Goal: Task Accomplishment & Management: Complete application form

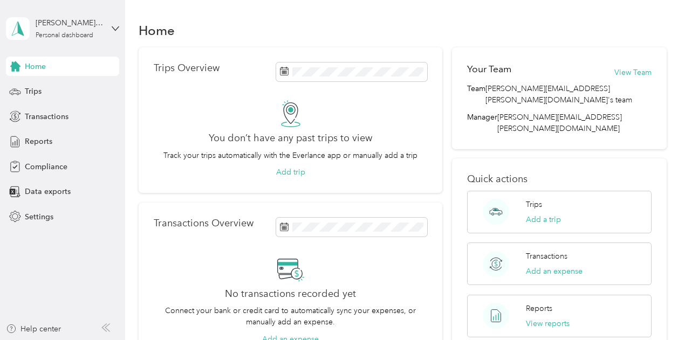
scroll to position [9, 0]
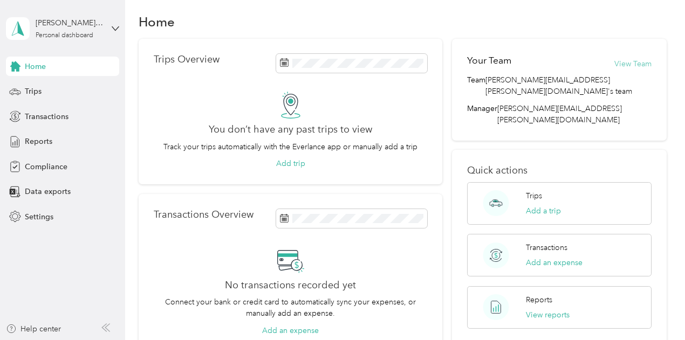
click at [624, 61] on button "View Team" at bounding box center [632, 63] width 37 height 11
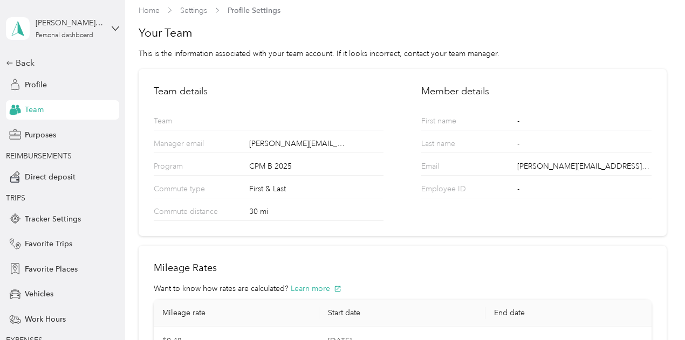
scroll to position [114, 0]
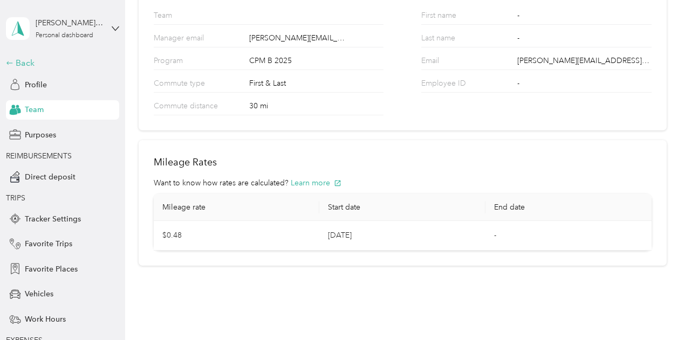
click at [25, 60] on div "Back" at bounding box center [60, 63] width 108 height 13
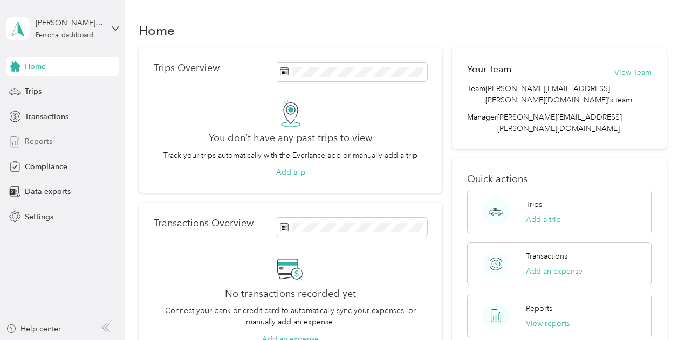
click at [44, 134] on div "Reports" at bounding box center [62, 141] width 113 height 19
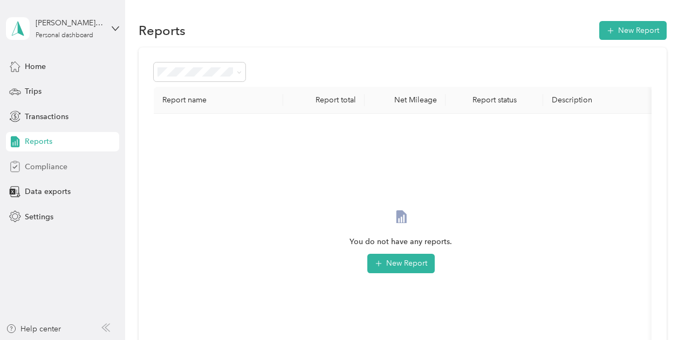
click at [39, 169] on span "Compliance" at bounding box center [46, 166] width 43 height 11
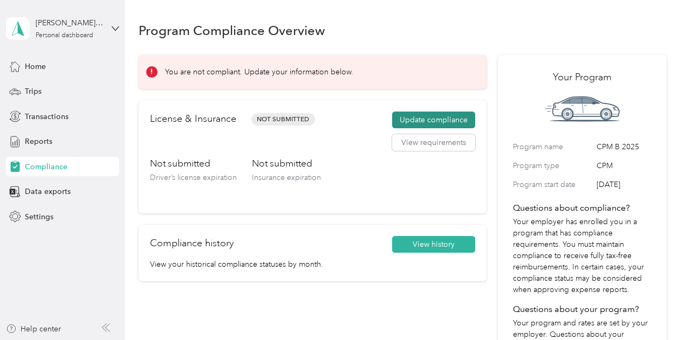
click at [430, 120] on button "Update compliance" at bounding box center [433, 120] width 83 height 17
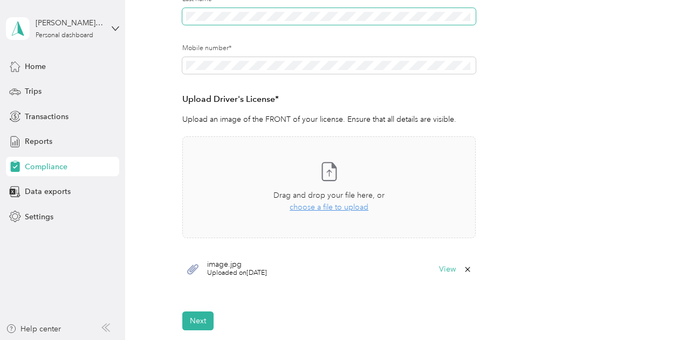
scroll to position [219, 0]
click at [338, 208] on span "choose a file to upload" at bounding box center [329, 206] width 79 height 9
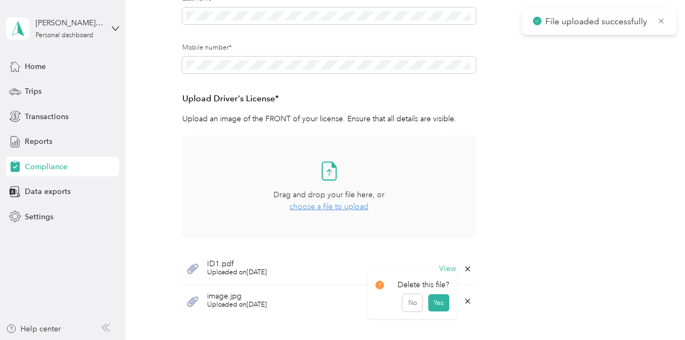
click at [463, 301] on icon at bounding box center [467, 301] width 9 height 9
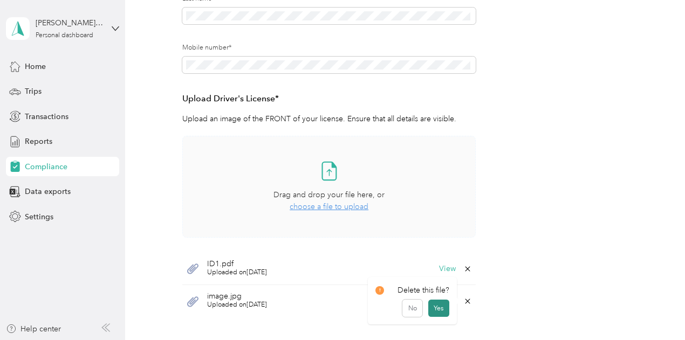
click at [441, 308] on button "Yes" at bounding box center [438, 308] width 21 height 17
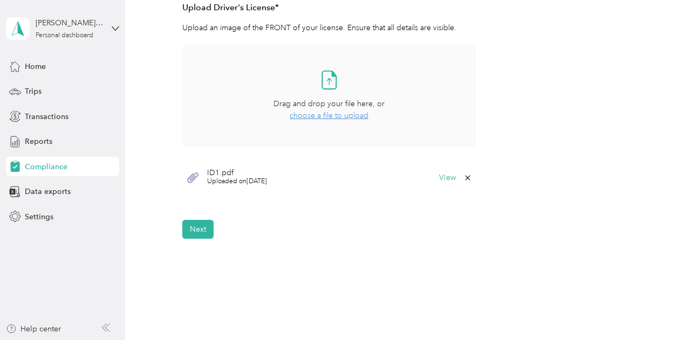
scroll to position [314, 0]
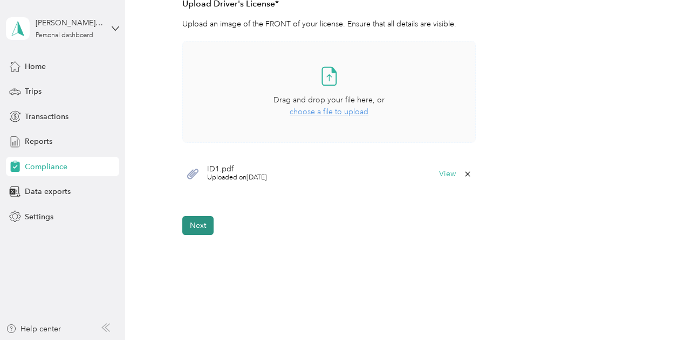
click at [204, 223] on button "Next" at bounding box center [197, 225] width 31 height 19
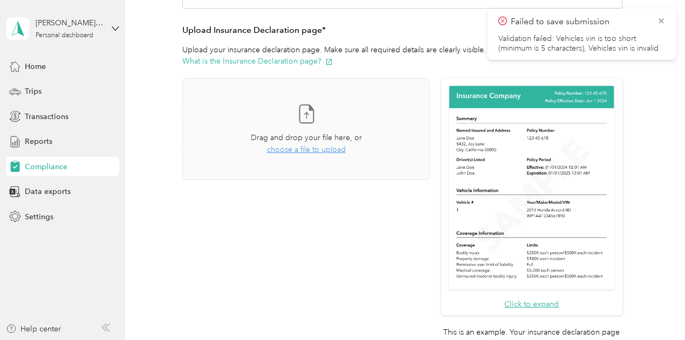
scroll to position [233, 0]
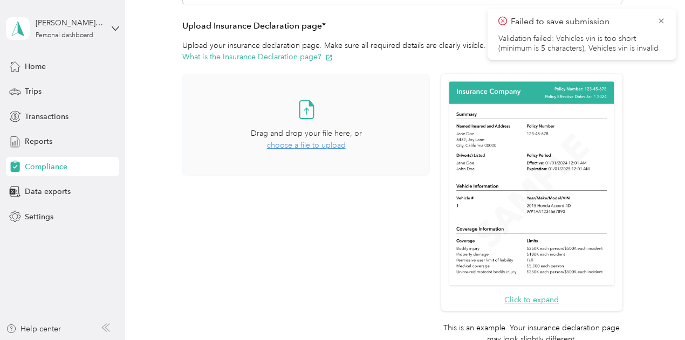
click at [318, 151] on div "Take a photo or choose a photo from your library Drag and drop your file here, …" at bounding box center [305, 125] width 229 height 84
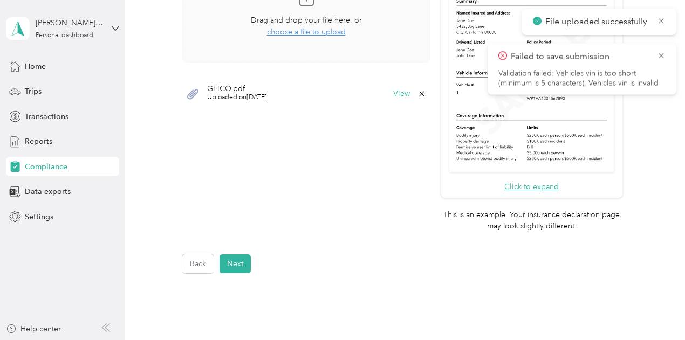
scroll to position [347, 0]
click at [235, 262] on button "Next" at bounding box center [234, 262] width 31 height 19
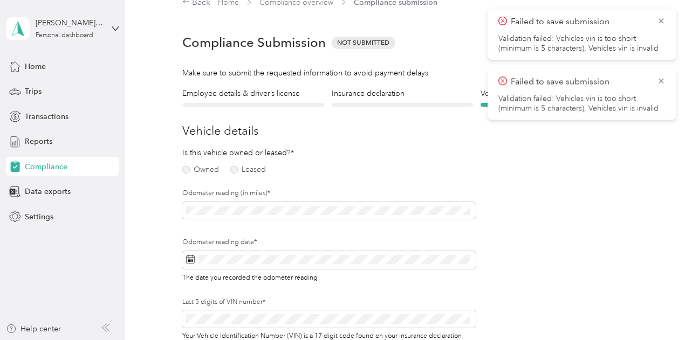
scroll to position [13, 0]
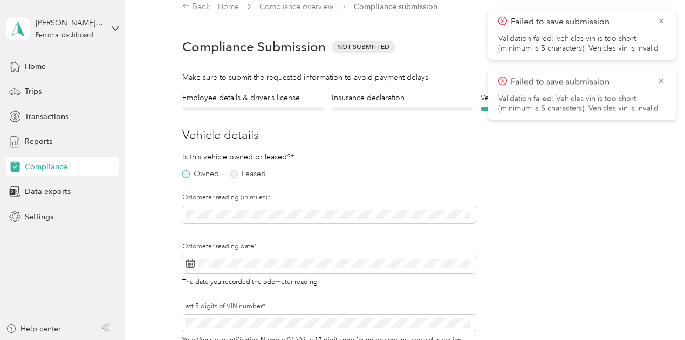
click at [201, 172] on label "Owned" at bounding box center [200, 174] width 37 height 8
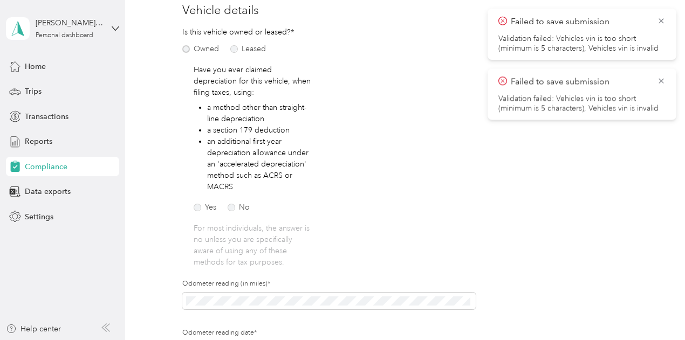
scroll to position [138, 0]
click at [234, 206] on label "No" at bounding box center [239, 208] width 22 height 8
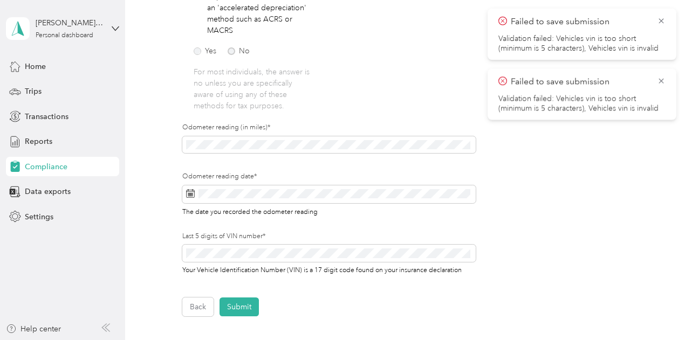
scroll to position [296, 0]
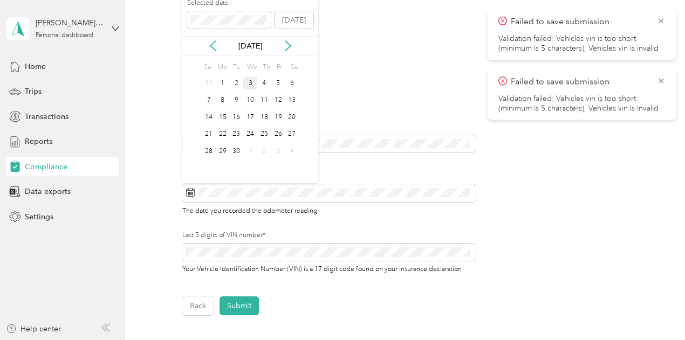
click at [253, 84] on div "3" at bounding box center [250, 83] width 14 height 13
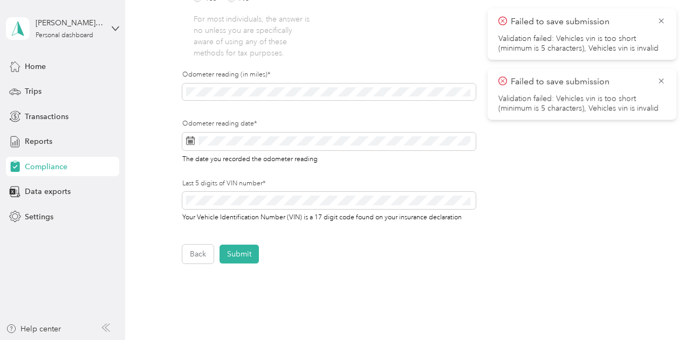
scroll to position [348, 0]
click at [241, 246] on button "Submit" at bounding box center [238, 253] width 39 height 19
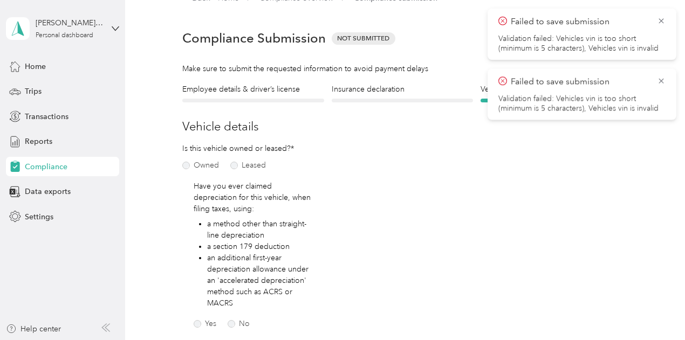
scroll to position [13, 0]
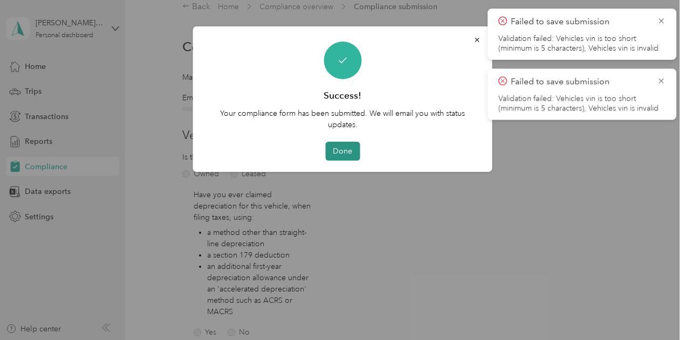
click at [346, 152] on button "Done" at bounding box center [342, 151] width 35 height 19
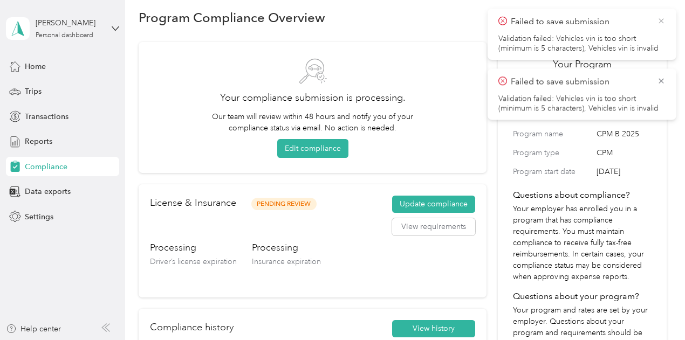
click at [659, 17] on icon at bounding box center [661, 21] width 9 height 10
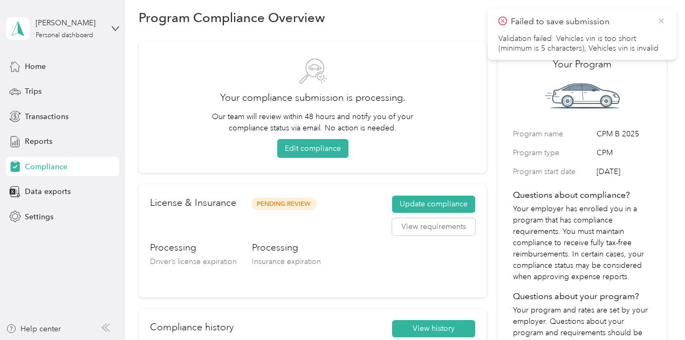
click at [660, 19] on icon at bounding box center [661, 21] width 9 height 10
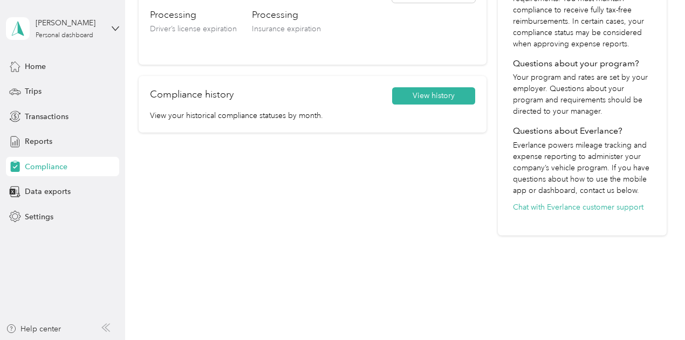
scroll to position [264, 0]
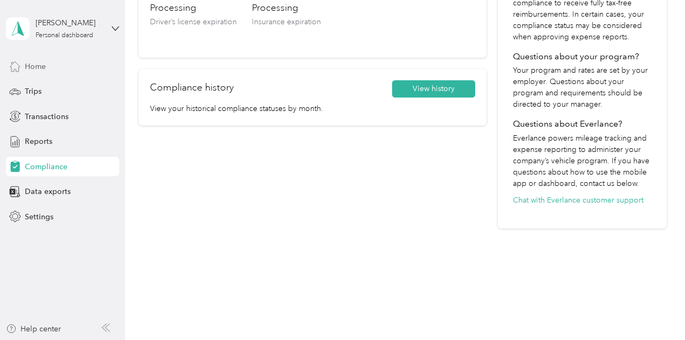
click at [47, 64] on div "Home" at bounding box center [62, 66] width 113 height 19
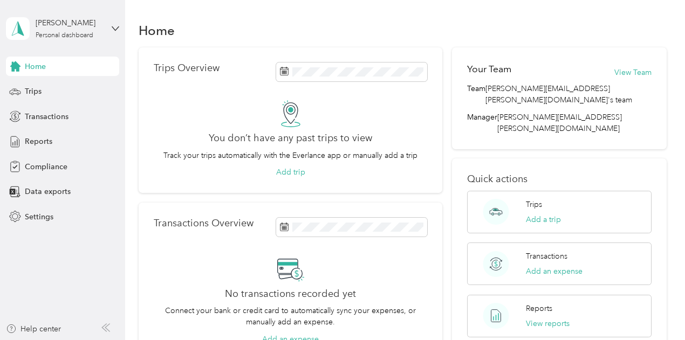
scroll to position [8, 0]
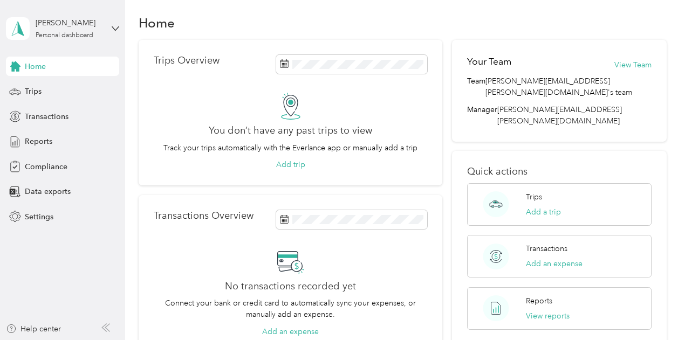
click at [120, 26] on aside "[PERSON_NAME] Personal dashboard Home Trips Transactions Reports Compliance Dat…" at bounding box center [62, 170] width 125 height 340
click at [115, 26] on icon at bounding box center [116, 29] width 8 height 8
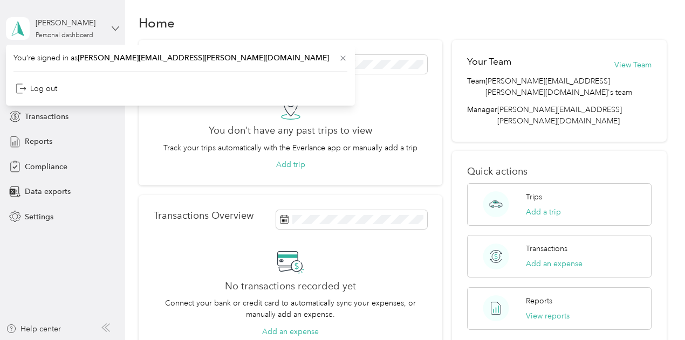
click at [115, 26] on icon at bounding box center [116, 29] width 8 height 8
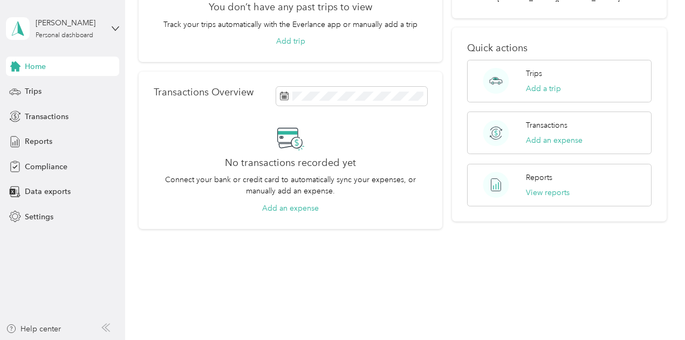
scroll to position [0, 0]
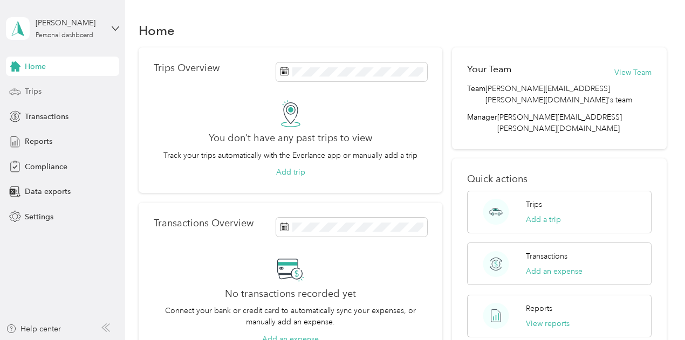
click at [43, 90] on div "Trips" at bounding box center [62, 91] width 113 height 19
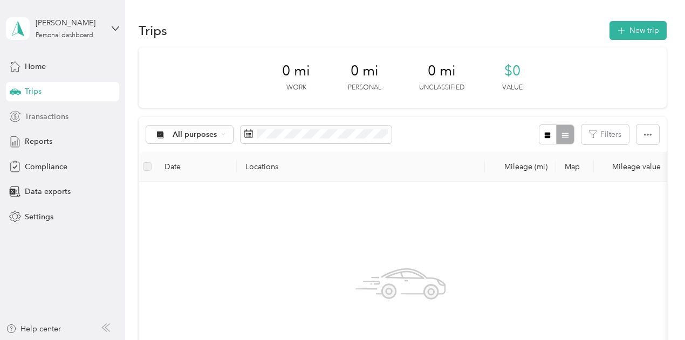
click at [58, 119] on span "Transactions" at bounding box center [47, 116] width 44 height 11
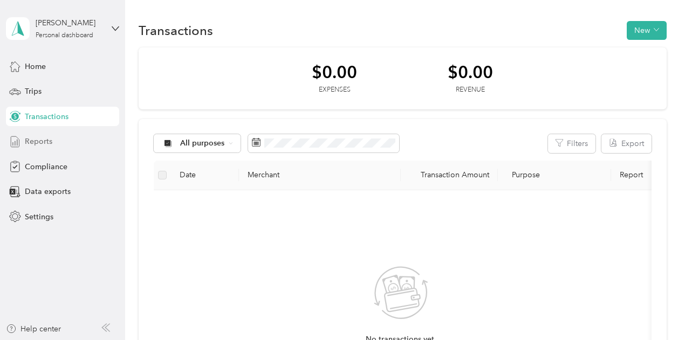
click at [25, 141] on span "Reports" at bounding box center [39, 141] width 28 height 11
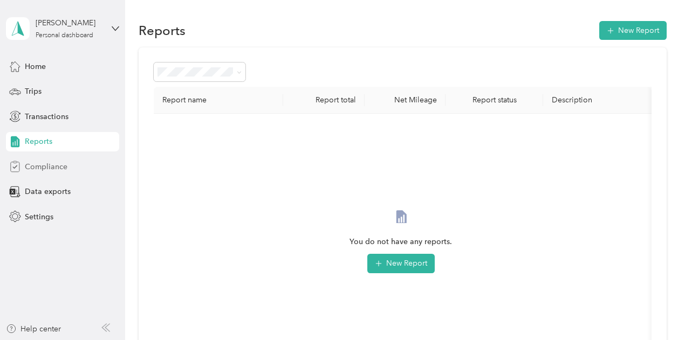
click at [35, 165] on span "Compliance" at bounding box center [46, 166] width 43 height 11
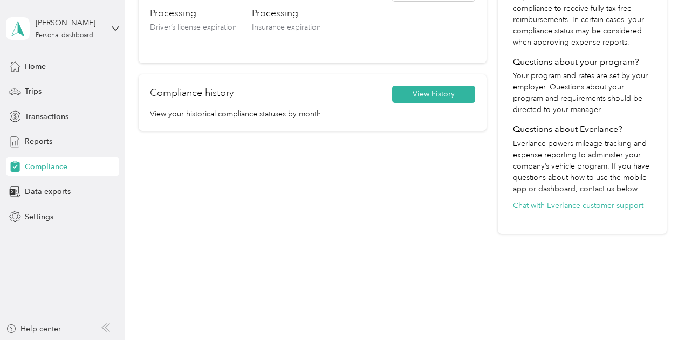
scroll to position [264, 0]
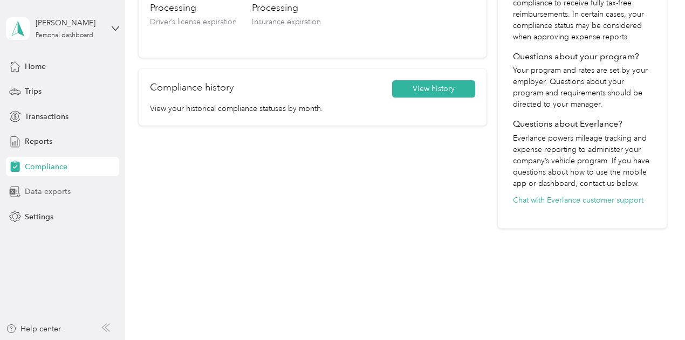
click at [63, 188] on span "Data exports" at bounding box center [48, 191] width 46 height 11
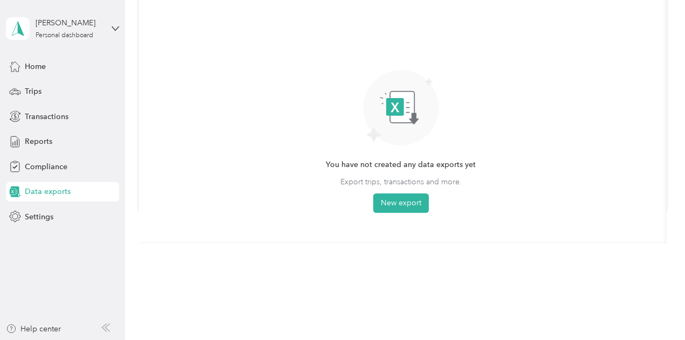
scroll to position [149, 0]
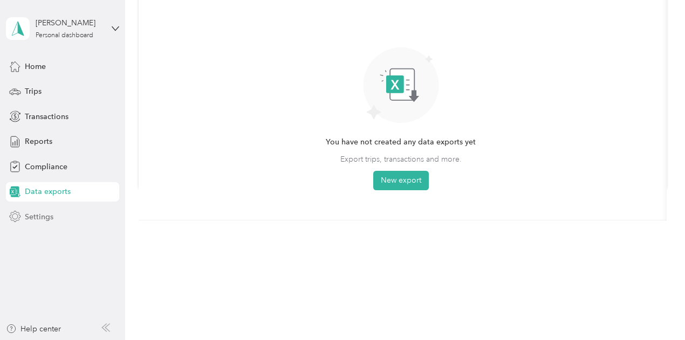
click at [41, 213] on span "Settings" at bounding box center [39, 216] width 29 height 11
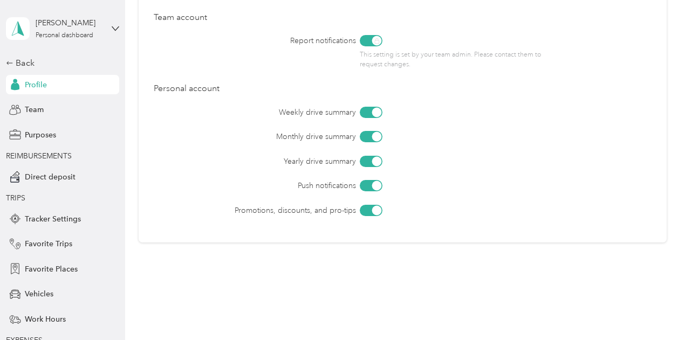
scroll to position [529, 0]
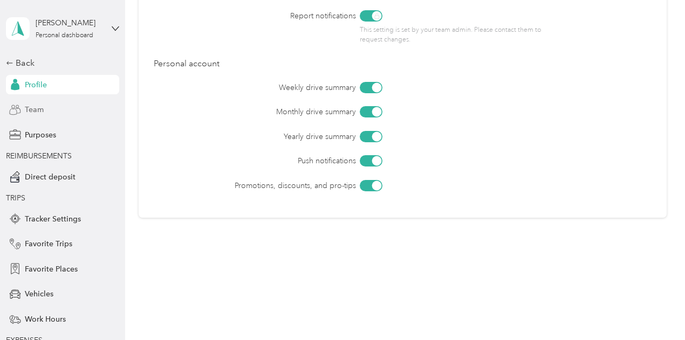
click at [46, 103] on div "Team" at bounding box center [62, 109] width 113 height 19
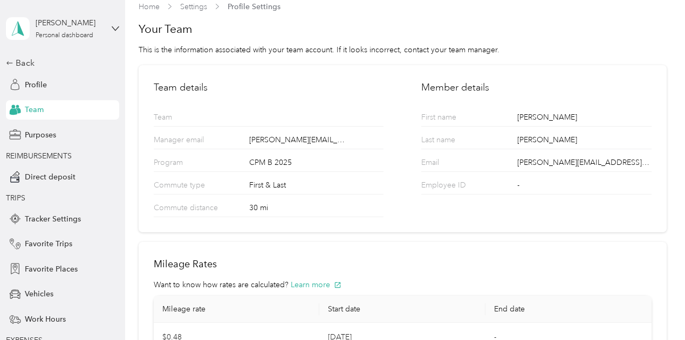
scroll to position [14, 0]
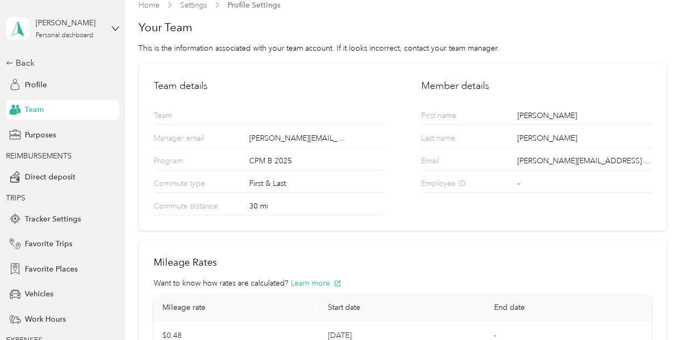
click at [167, 112] on p "Team" at bounding box center [195, 117] width 83 height 15
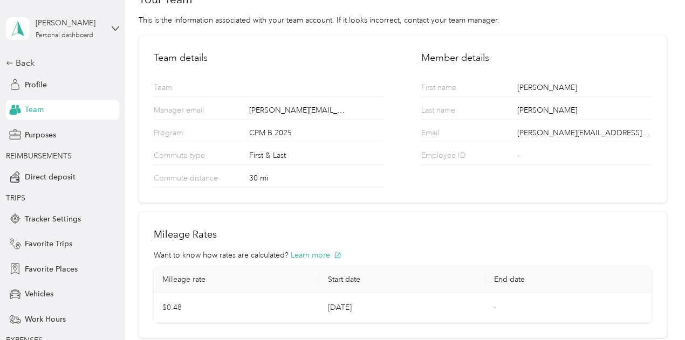
scroll to position [114, 0]
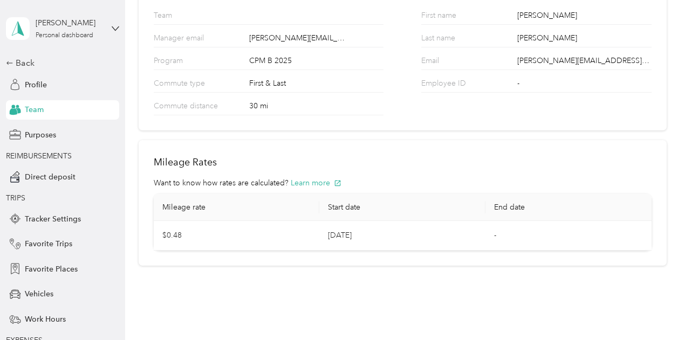
click at [401, 187] on div "Want to know how rates are calculated? Learn more" at bounding box center [403, 182] width 498 height 11
click at [46, 135] on span "Purposes" at bounding box center [40, 134] width 31 height 11
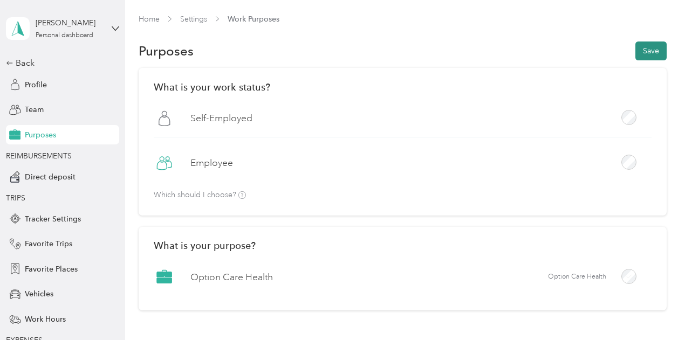
click at [644, 42] on button "Save" at bounding box center [650, 51] width 31 height 19
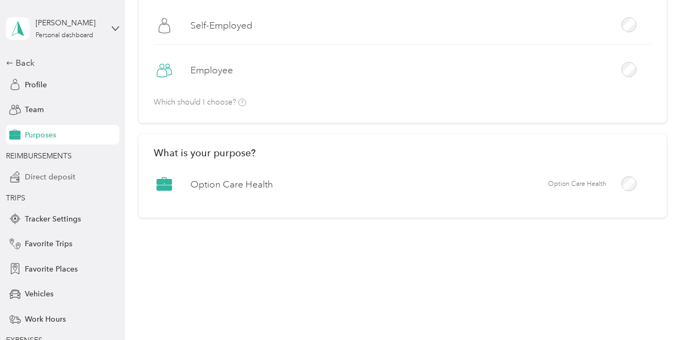
click at [50, 176] on span "Direct deposit" at bounding box center [50, 176] width 51 height 11
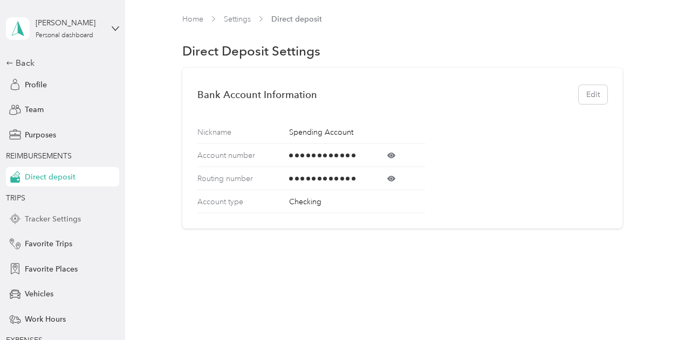
click at [36, 214] on span "Tracker Settings" at bounding box center [53, 219] width 56 height 11
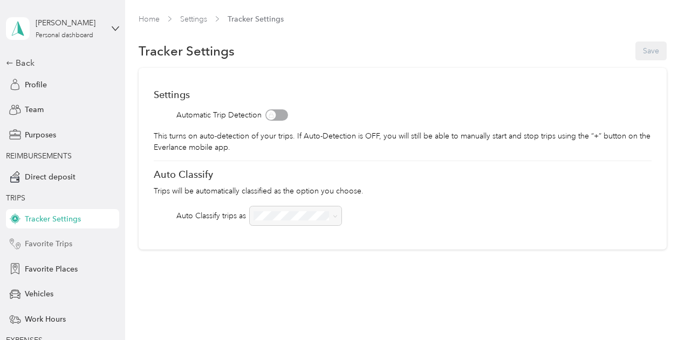
click at [37, 239] on span "Favorite Trips" at bounding box center [48, 243] width 47 height 11
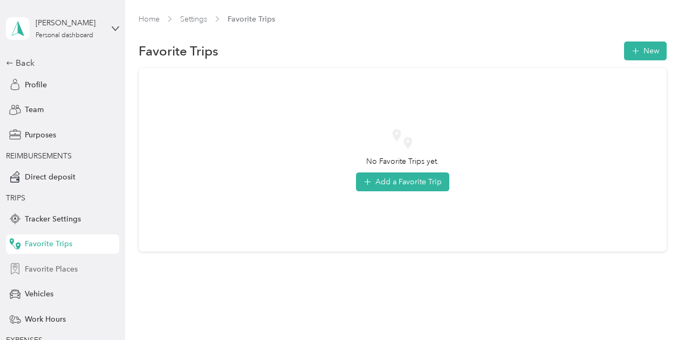
click at [57, 264] on span "Favorite Places" at bounding box center [51, 269] width 53 height 11
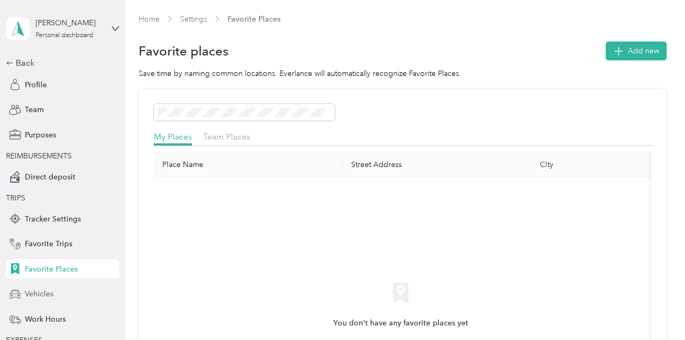
click at [36, 285] on div "Vehicles" at bounding box center [62, 294] width 113 height 19
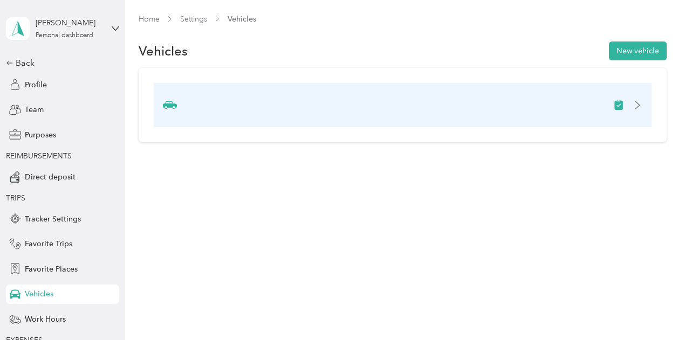
click at [642, 103] on icon at bounding box center [637, 105] width 9 height 9
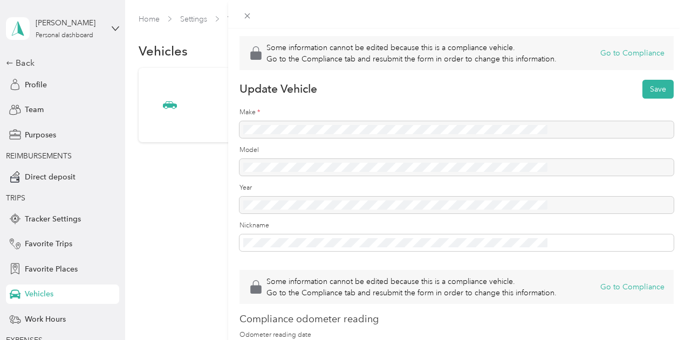
click at [393, 139] on div at bounding box center [456, 129] width 434 height 17
click at [380, 139] on div at bounding box center [456, 129] width 434 height 17
click at [277, 269] on div "Some information cannot be edited because this is a compliance vehicle. Go to t…" at bounding box center [342, 170] width 685 height 340
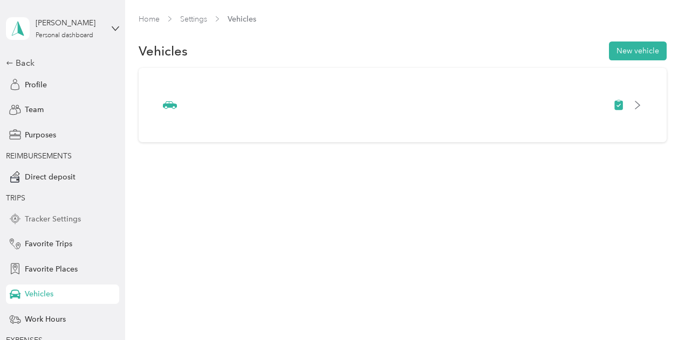
scroll to position [99, 0]
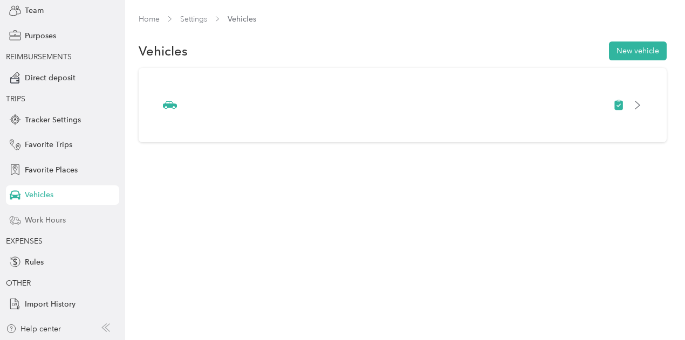
click at [55, 218] on span "Work Hours" at bounding box center [45, 220] width 41 height 11
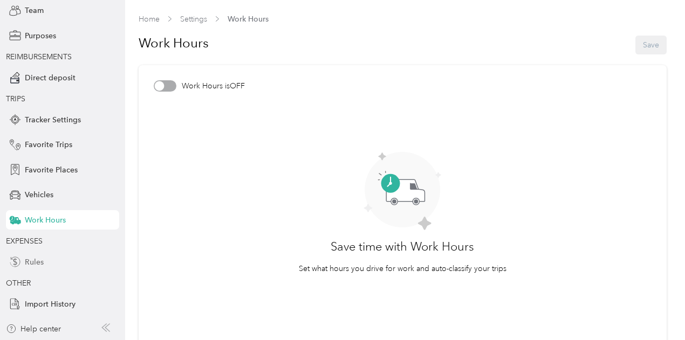
click at [44, 255] on div "Rules" at bounding box center [62, 261] width 113 height 19
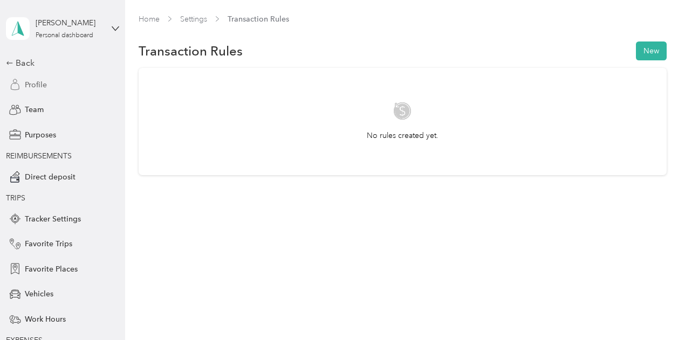
click at [27, 81] on span "Profile" at bounding box center [36, 84] width 22 height 11
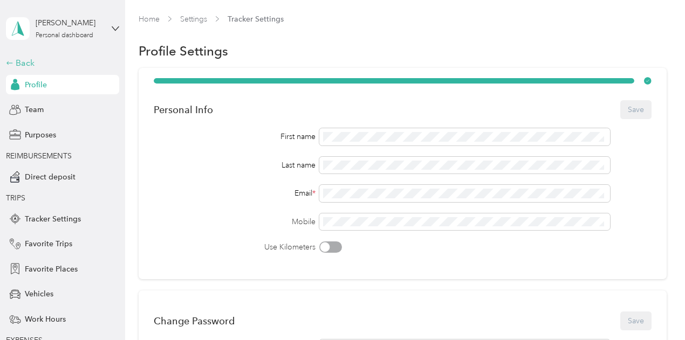
click at [13, 61] on div "Back" at bounding box center [60, 63] width 108 height 13
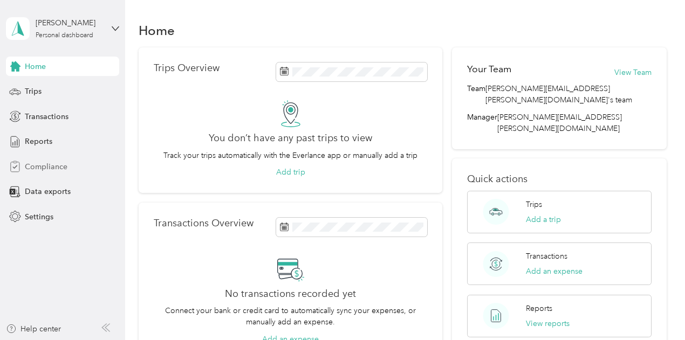
click at [35, 162] on span "Compliance" at bounding box center [46, 166] width 43 height 11
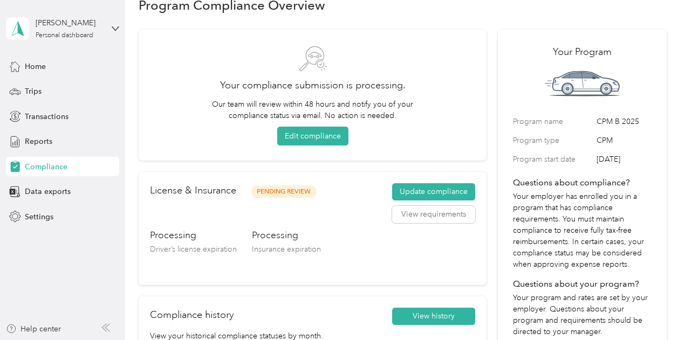
scroll to position [25, 0]
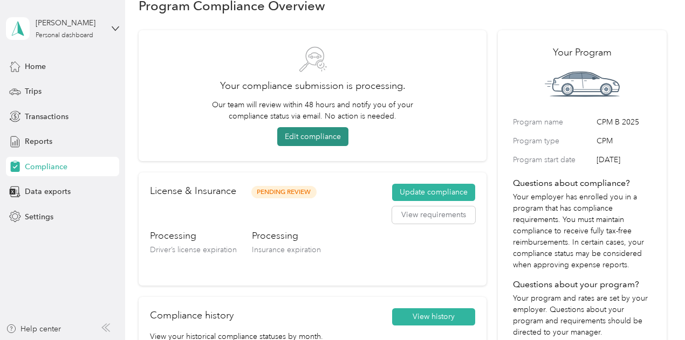
click at [300, 138] on button "Edit compliance" at bounding box center [312, 136] width 71 height 19
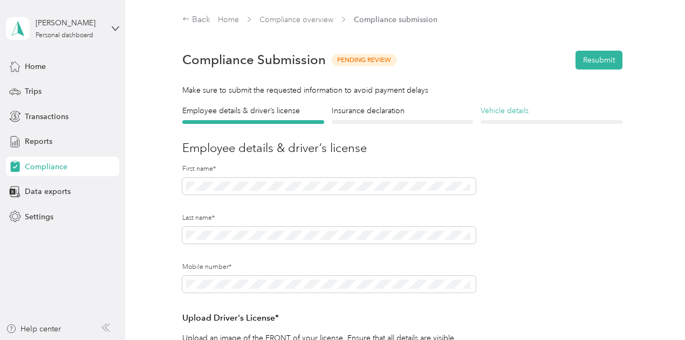
click at [494, 107] on h4 "Vehicle details" at bounding box center [552, 110] width 142 height 11
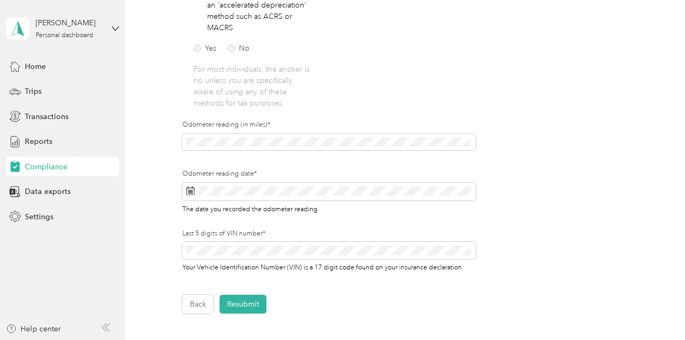
scroll to position [427, 0]
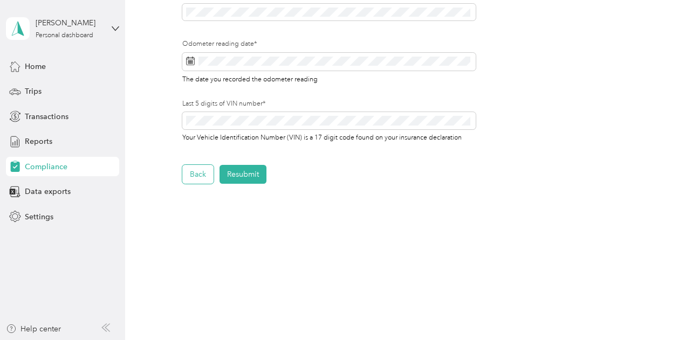
click at [201, 175] on button "Back" at bounding box center [197, 174] width 31 height 19
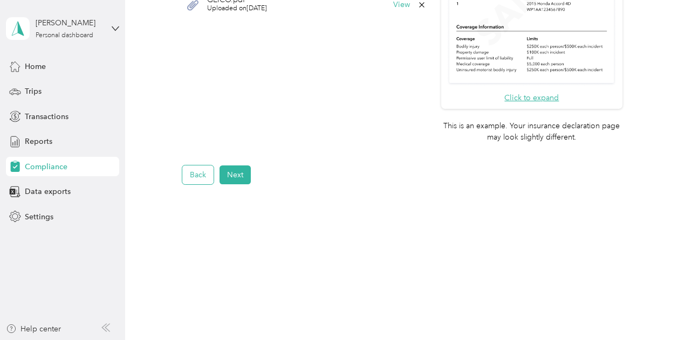
click at [201, 175] on button "Back" at bounding box center [197, 175] width 31 height 19
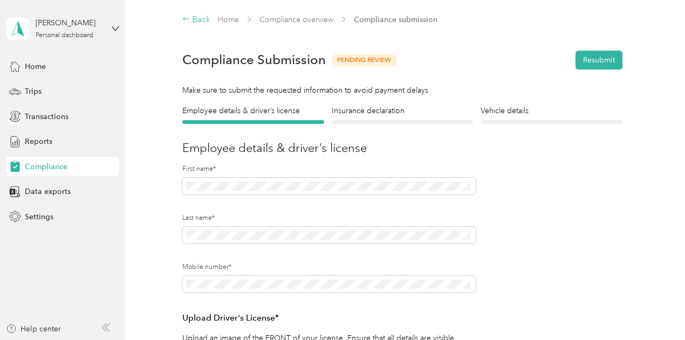
click at [197, 22] on div "Back" at bounding box center [196, 19] width 28 height 13
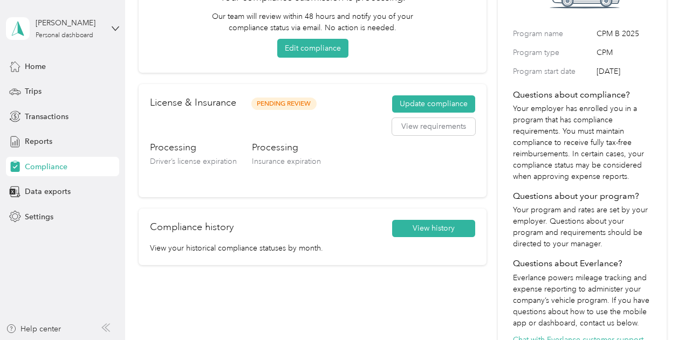
scroll to position [264, 0]
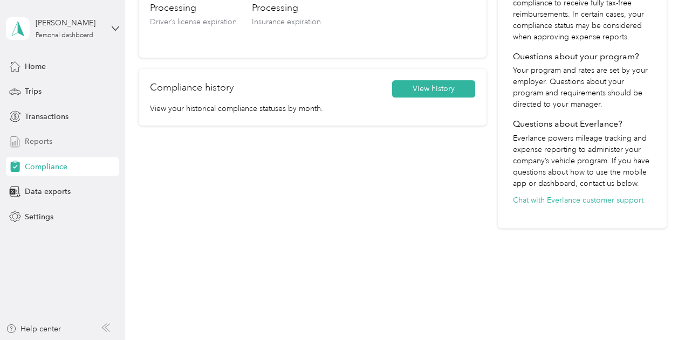
click at [47, 139] on span "Reports" at bounding box center [39, 141] width 28 height 11
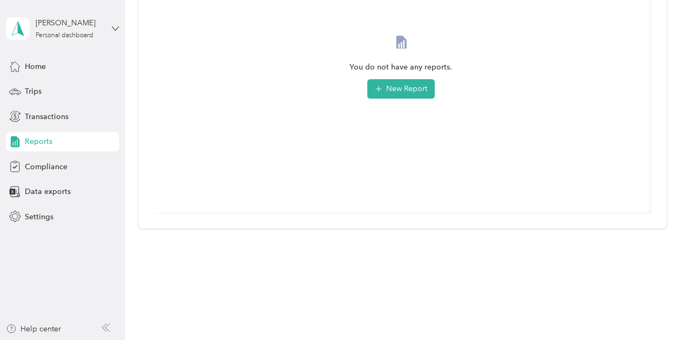
click at [112, 27] on icon at bounding box center [115, 28] width 6 height 4
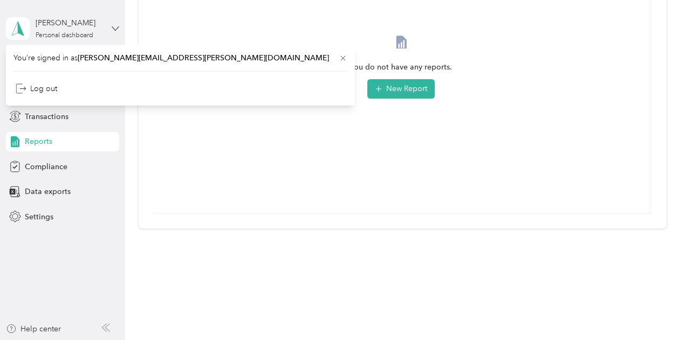
click at [112, 27] on icon at bounding box center [115, 28] width 6 height 4
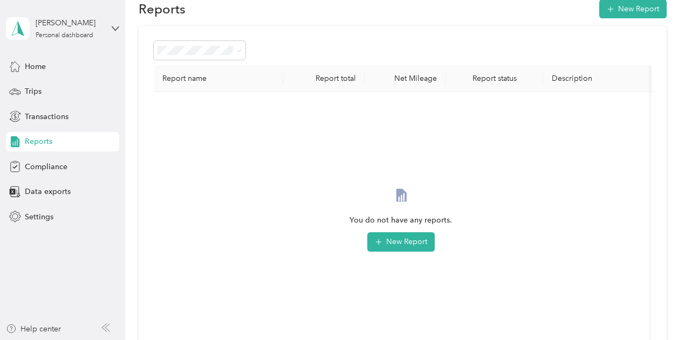
scroll to position [0, 0]
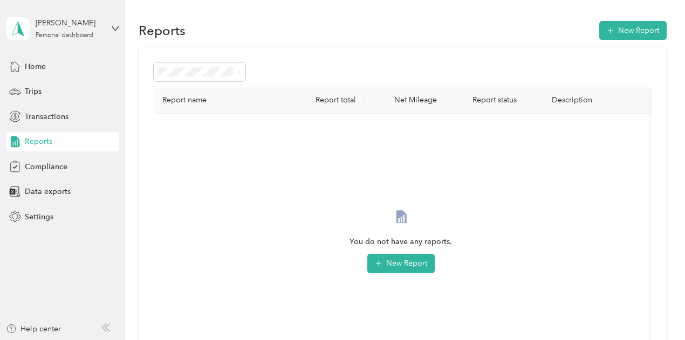
click at [188, 127] on span "Needs approval" at bounding box center [188, 129] width 55 height 9
click at [187, 86] on div "All Reports" at bounding box center [199, 91] width 77 height 11
click at [42, 68] on span "Home" at bounding box center [35, 66] width 21 height 11
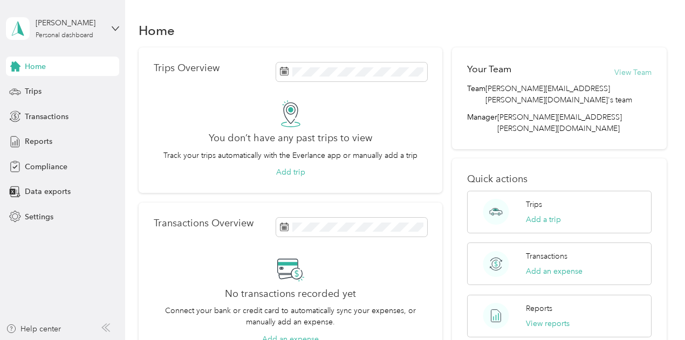
click at [623, 68] on button "View Team" at bounding box center [632, 72] width 37 height 11
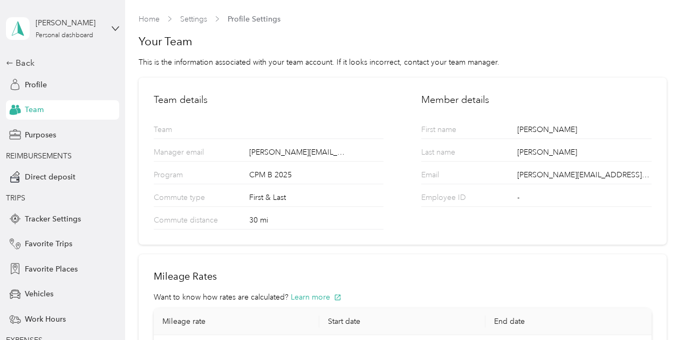
scroll to position [114, 0]
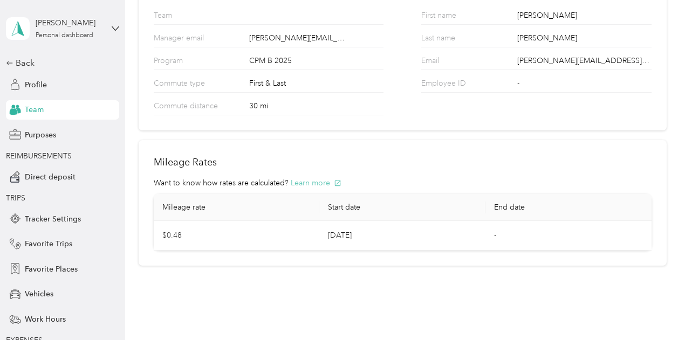
click at [321, 180] on button "Learn more" at bounding box center [316, 182] width 51 height 11
